Goal: Task Accomplishment & Management: Use online tool/utility

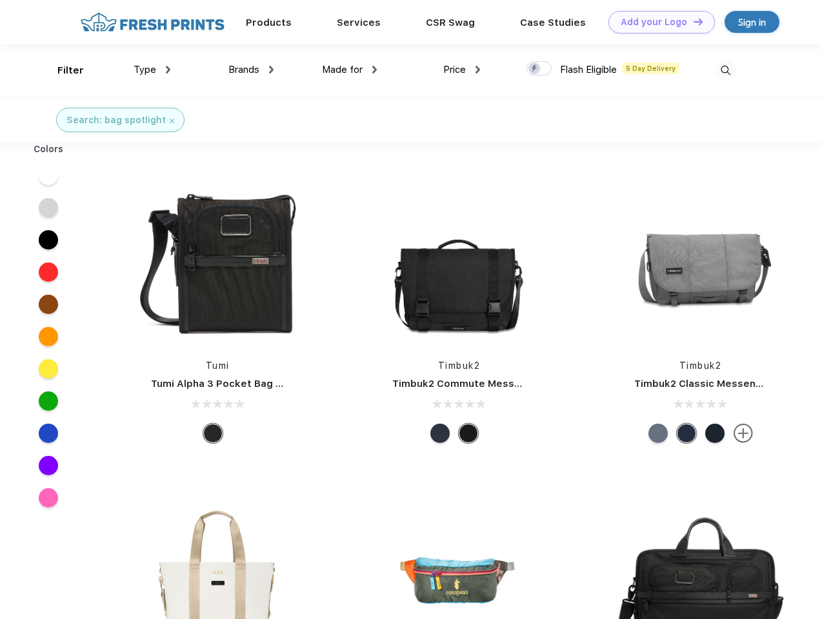
click at [656, 22] on link "Add your Logo Design Tool" at bounding box center [661, 22] width 106 height 23
click at [0, 0] on div "Design Tool" at bounding box center [0, 0] width 0 height 0
click at [692, 21] on link "Add your Logo Design Tool" at bounding box center [661, 22] width 106 height 23
click at [62, 70] on div "Filter" at bounding box center [70, 70] width 26 height 15
click at [152, 70] on span "Type" at bounding box center [144, 70] width 23 height 12
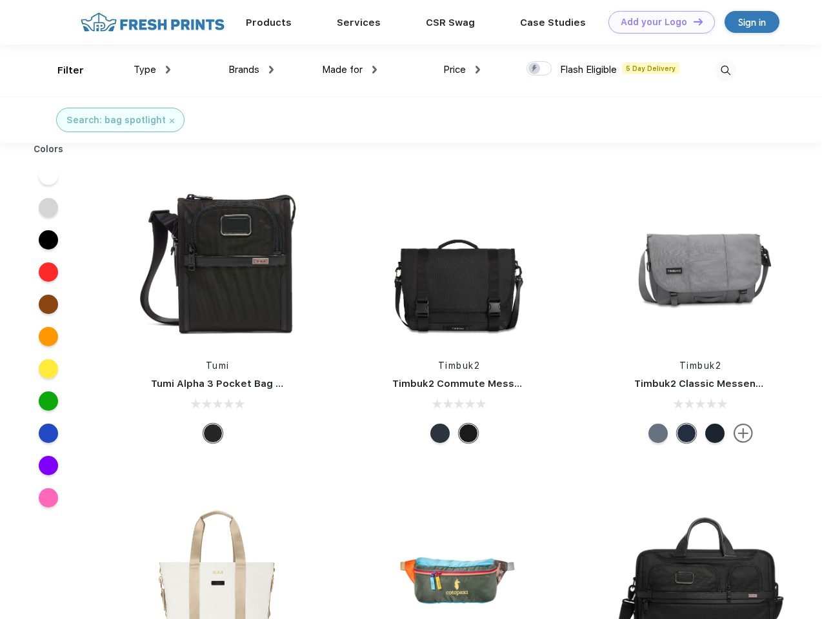
click at [251, 70] on span "Brands" at bounding box center [243, 70] width 31 height 12
click at [350, 70] on span "Made for" at bounding box center [342, 70] width 41 height 12
click at [462, 70] on span "Price" at bounding box center [454, 70] width 23 height 12
click at [539, 69] on div at bounding box center [538, 68] width 25 height 14
click at [535, 69] on input "checkbox" at bounding box center [530, 65] width 8 height 8
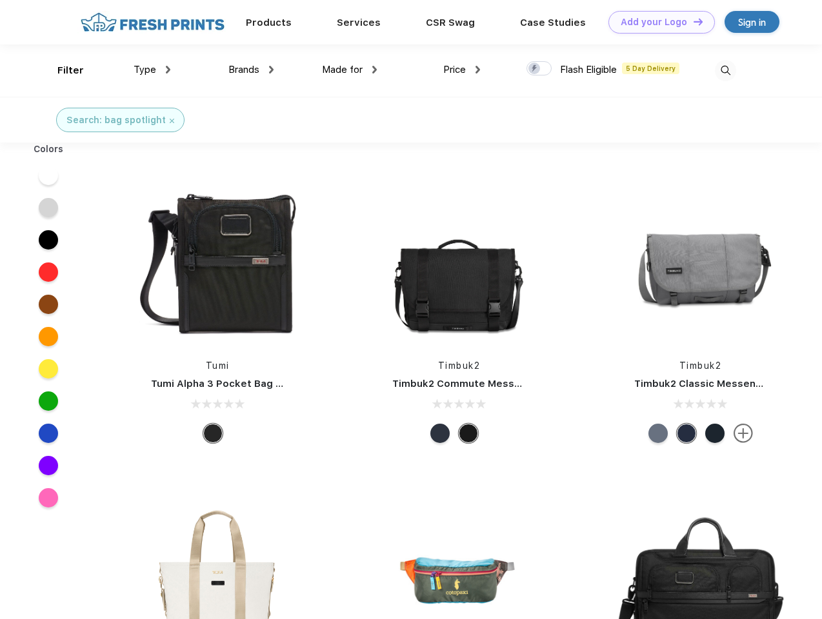
click at [725, 70] on img at bounding box center [725, 70] width 21 height 21
